Goal: Task Accomplishment & Management: Use online tool/utility

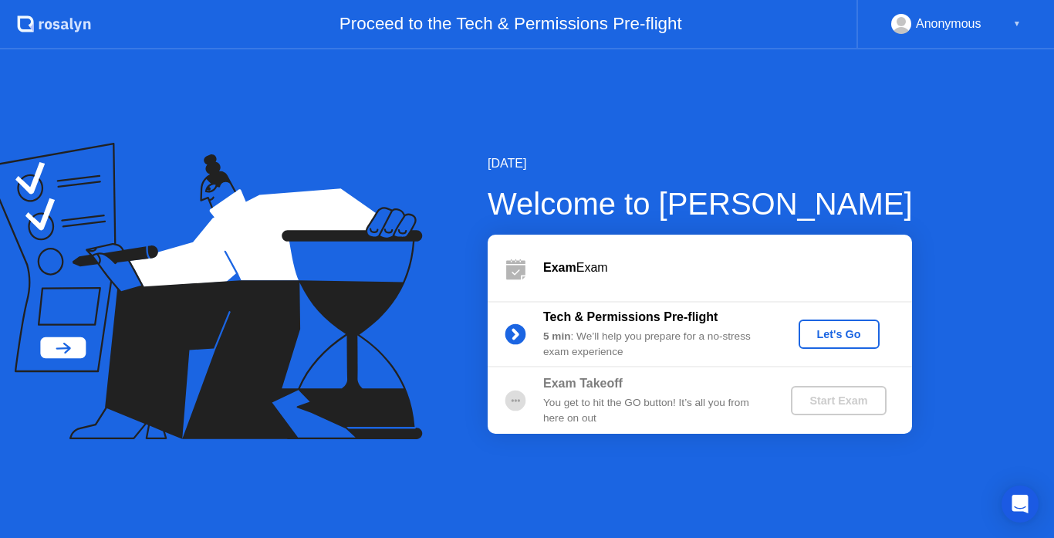
click at [857, 333] on div "Let's Go" at bounding box center [839, 334] width 69 height 12
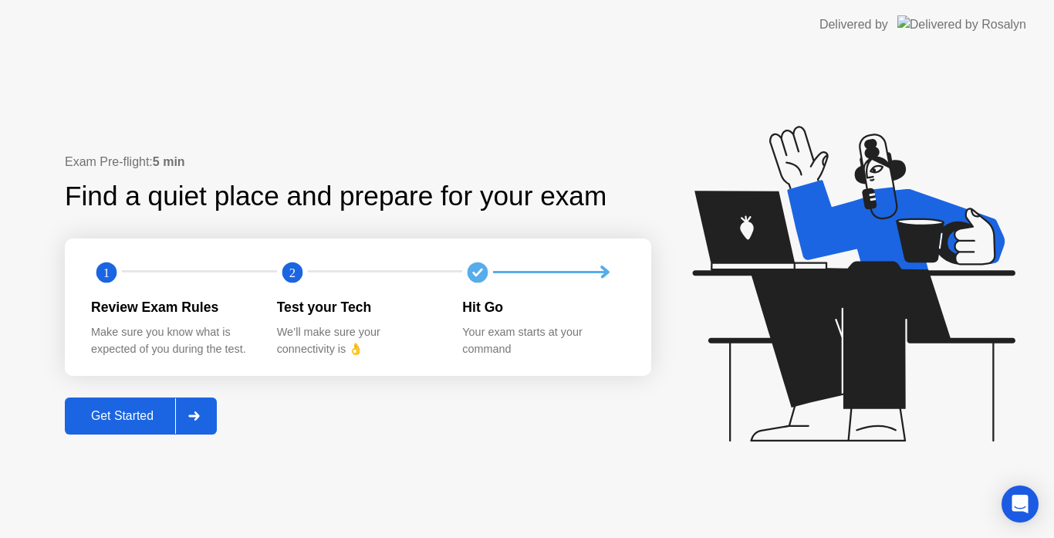
click at [209, 414] on div at bounding box center [193, 416] width 37 height 36
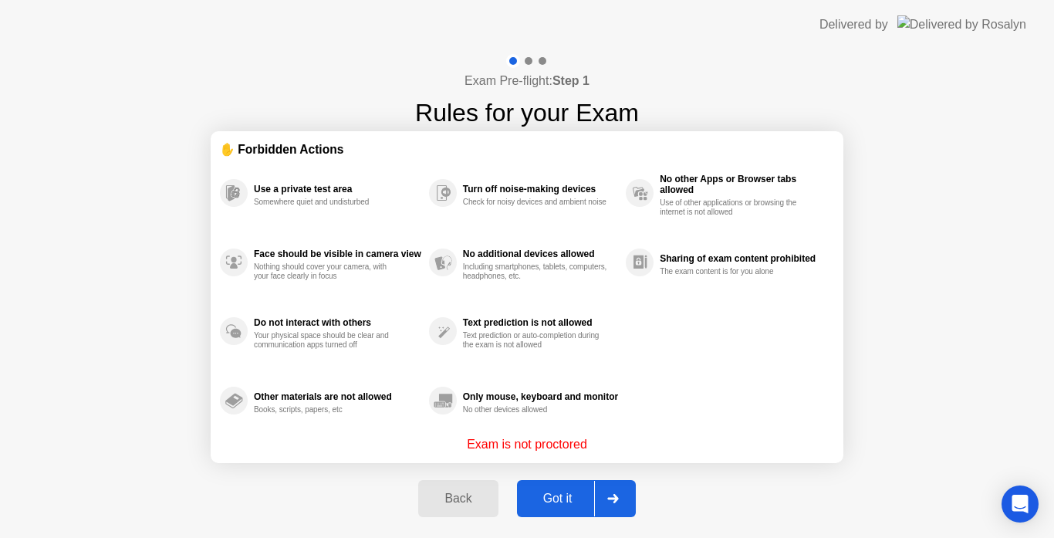
click at [624, 500] on div at bounding box center [612, 499] width 37 height 36
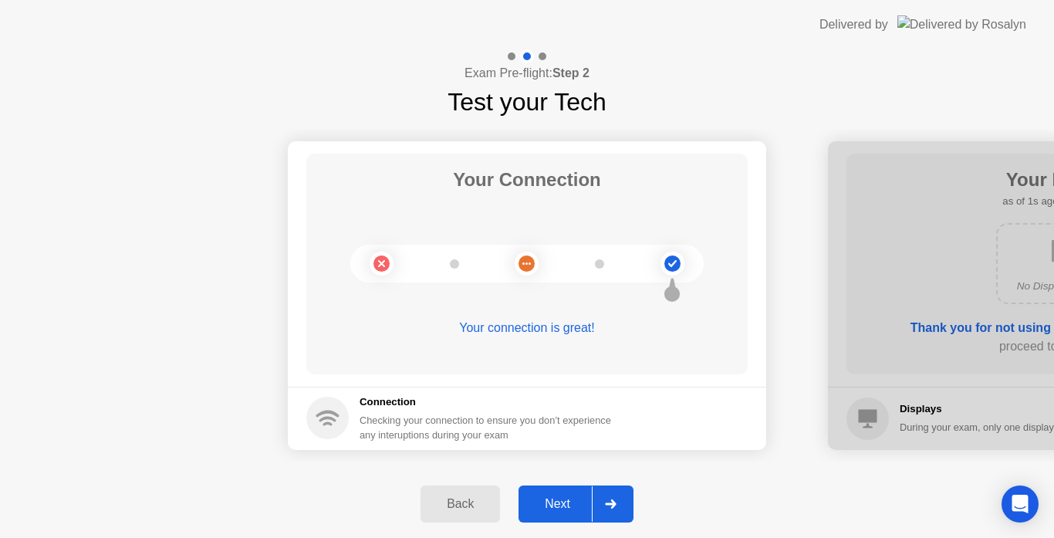
click at [620, 500] on div at bounding box center [610, 504] width 37 height 36
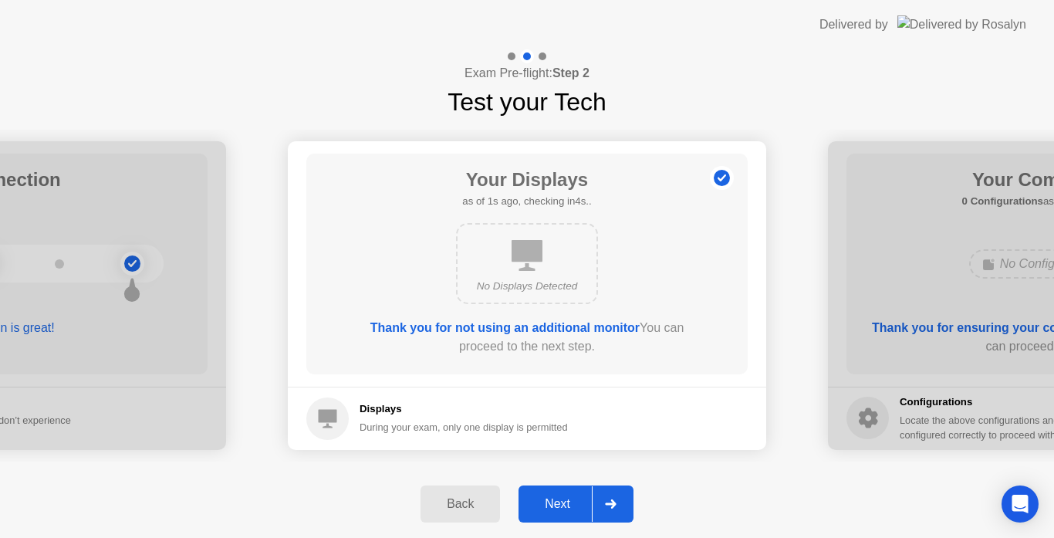
click at [620, 500] on div at bounding box center [610, 504] width 37 height 36
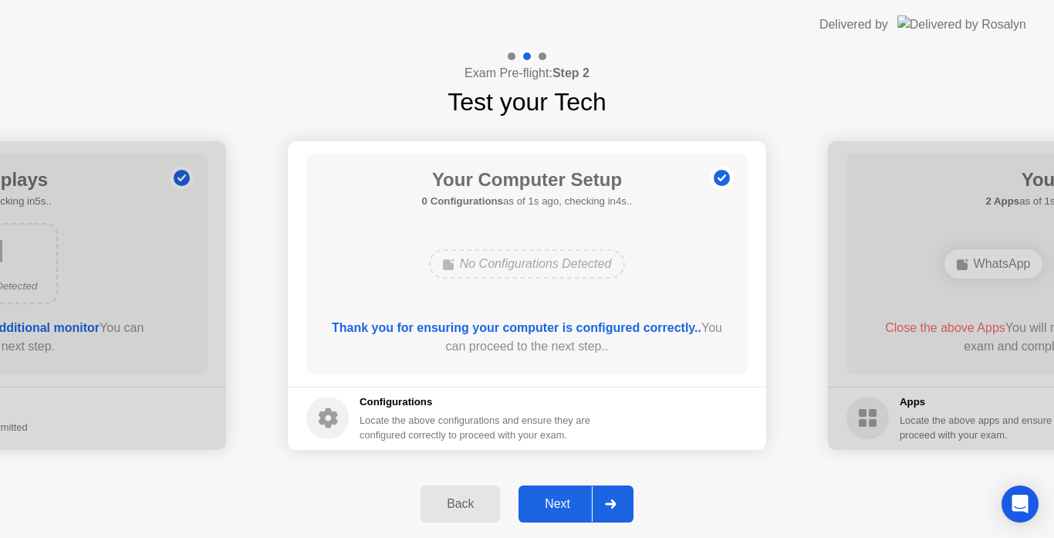
click at [620, 500] on div at bounding box center [610, 504] width 37 height 36
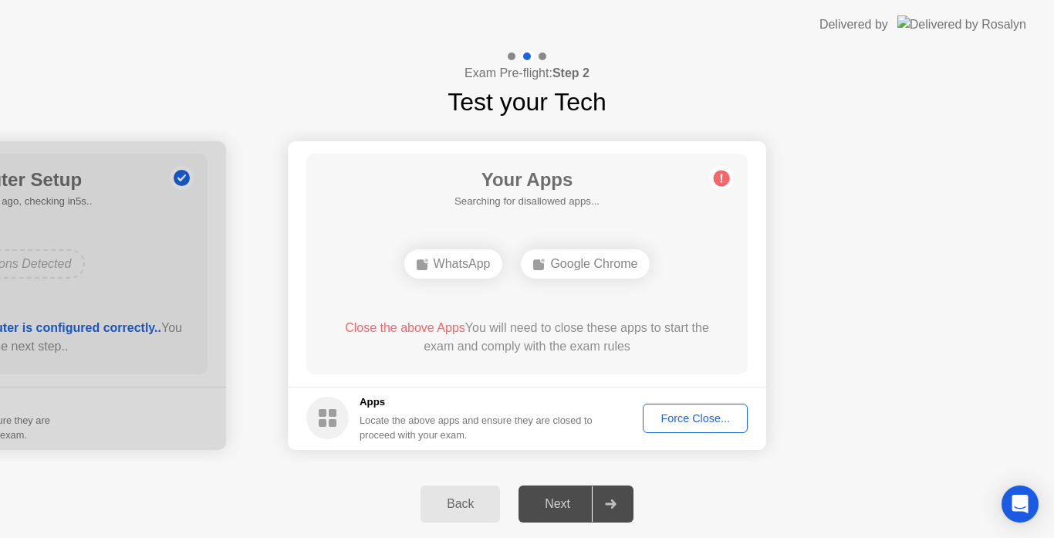
click at [693, 421] on div "Force Close..." at bounding box center [695, 418] width 94 height 12
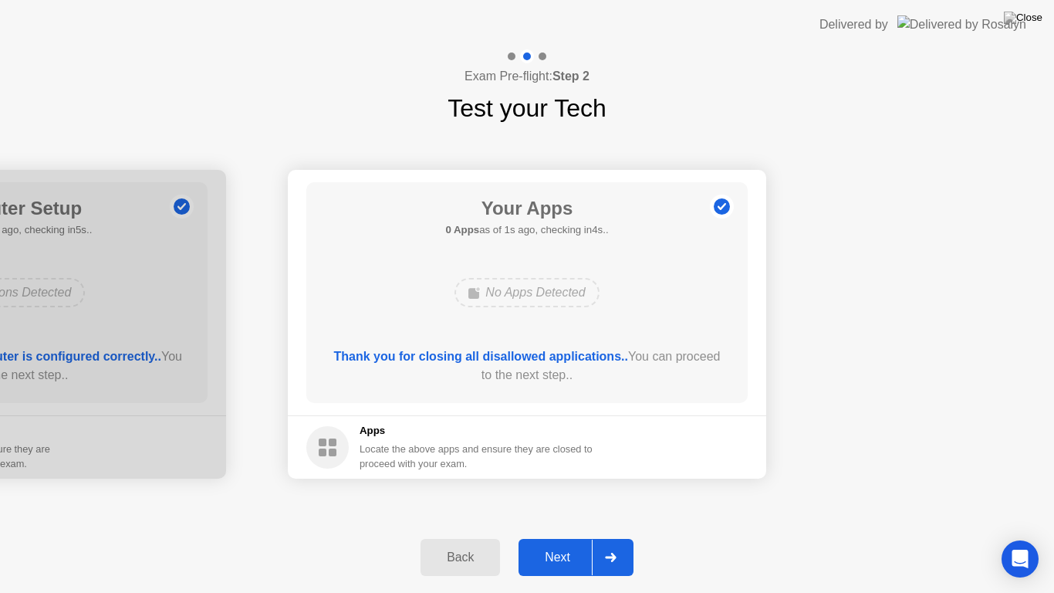
click at [614, 537] on div at bounding box center [610, 558] width 37 height 36
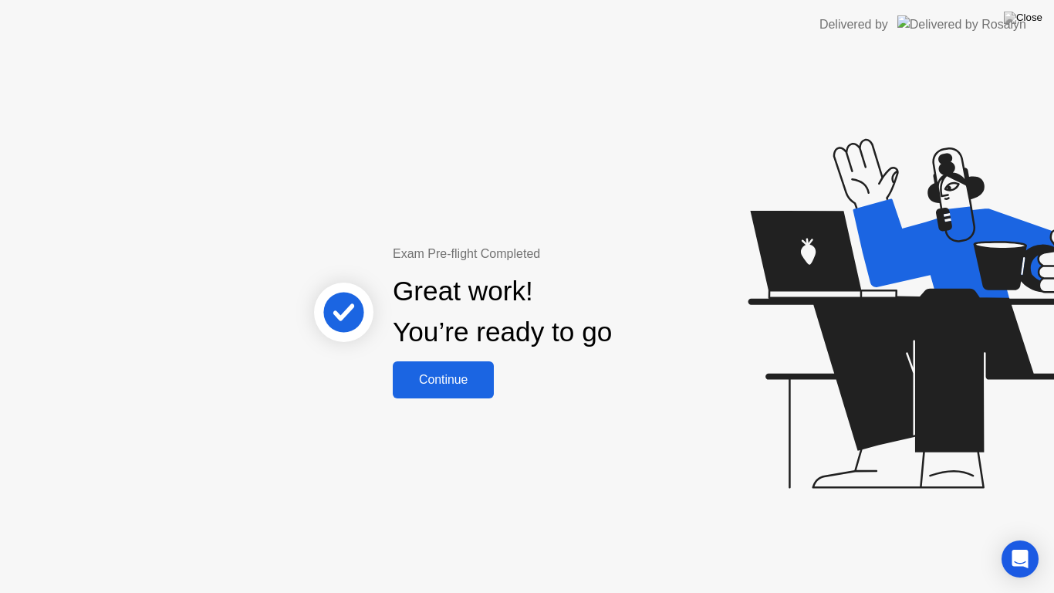
click at [462, 381] on div "Continue" at bounding box center [444, 380] width 92 height 14
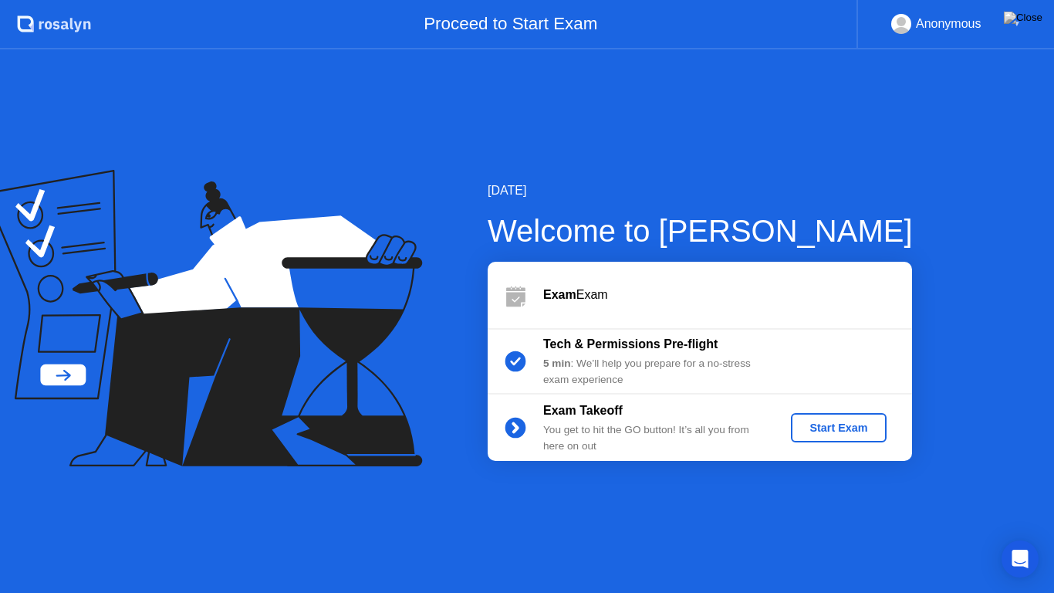
click at [858, 425] on div "Start Exam" at bounding box center [838, 427] width 83 height 12
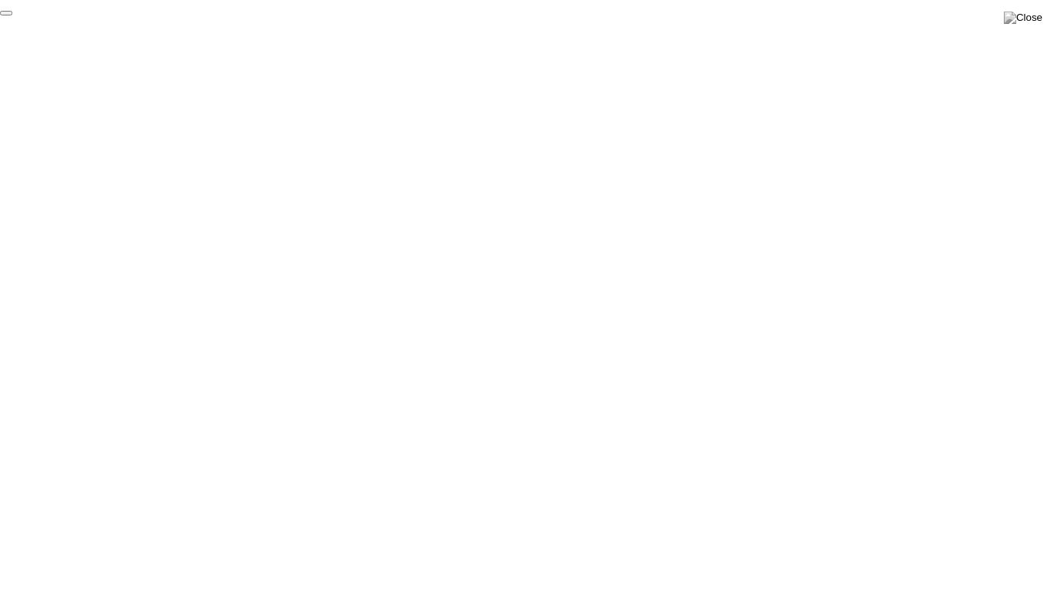
click div "End Proctoring Session"
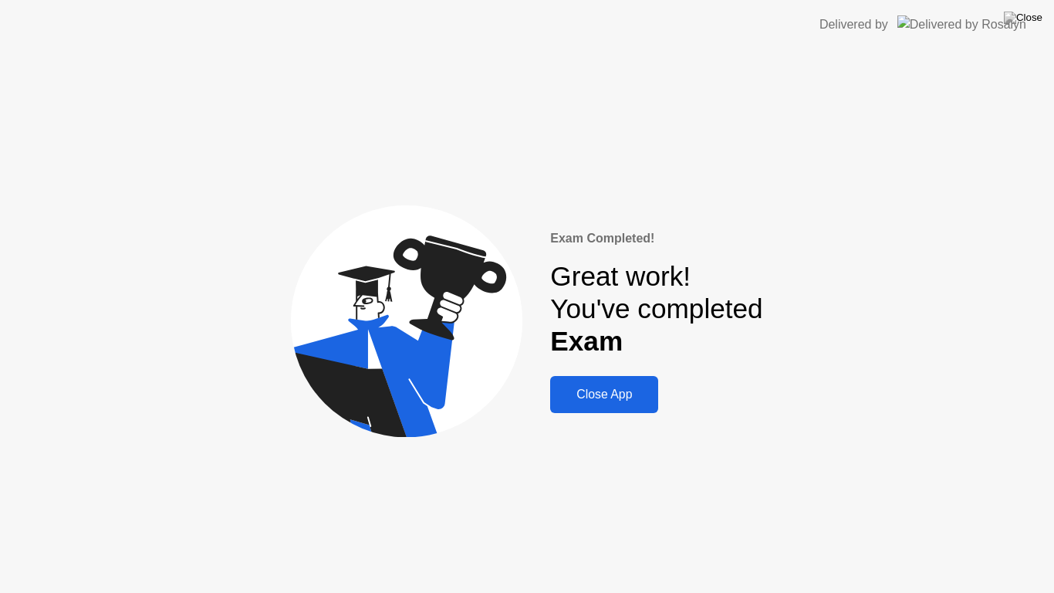
click at [607, 401] on div "Close App" at bounding box center [604, 394] width 99 height 14
